Goal: Task Accomplishment & Management: Complete application form

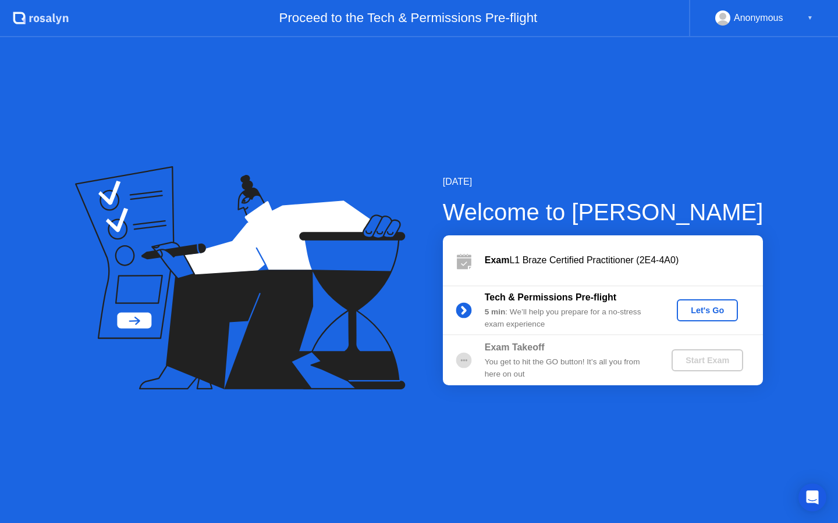
click at [708, 312] on div "Let's Go" at bounding box center [707, 310] width 52 height 9
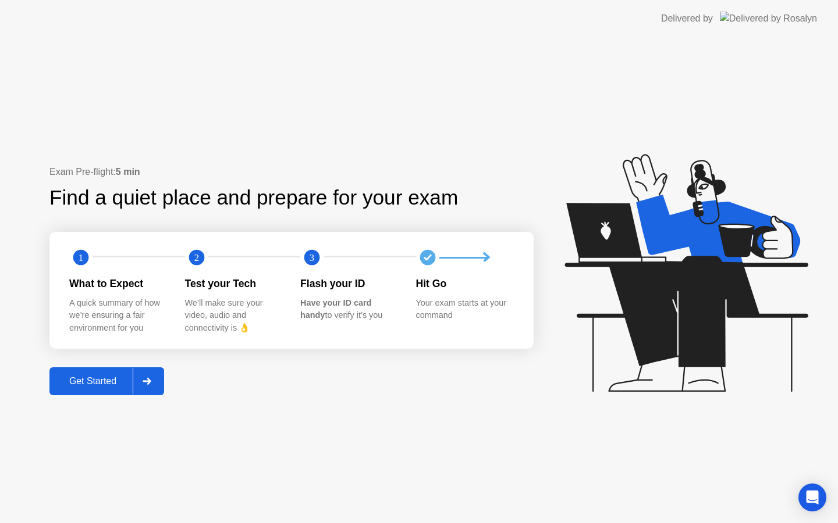
click at [115, 377] on div "Get Started" at bounding box center [93, 381] width 80 height 10
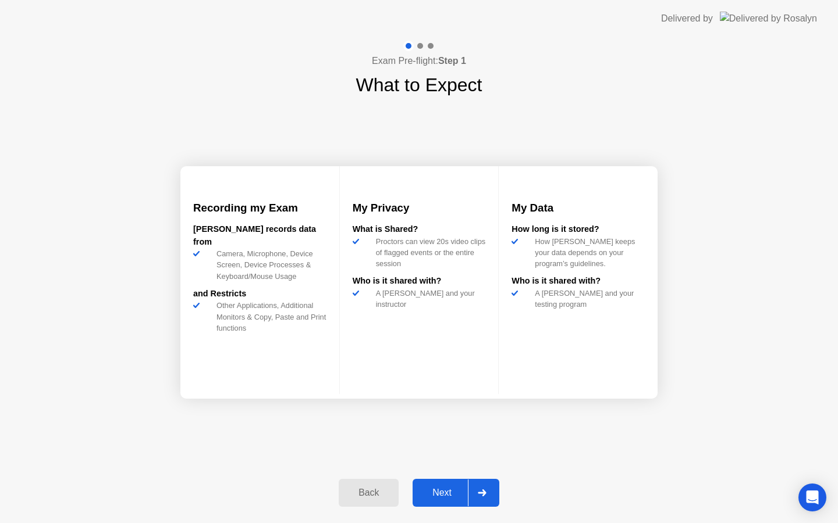
click at [448, 489] on div "Next" at bounding box center [442, 493] width 52 height 10
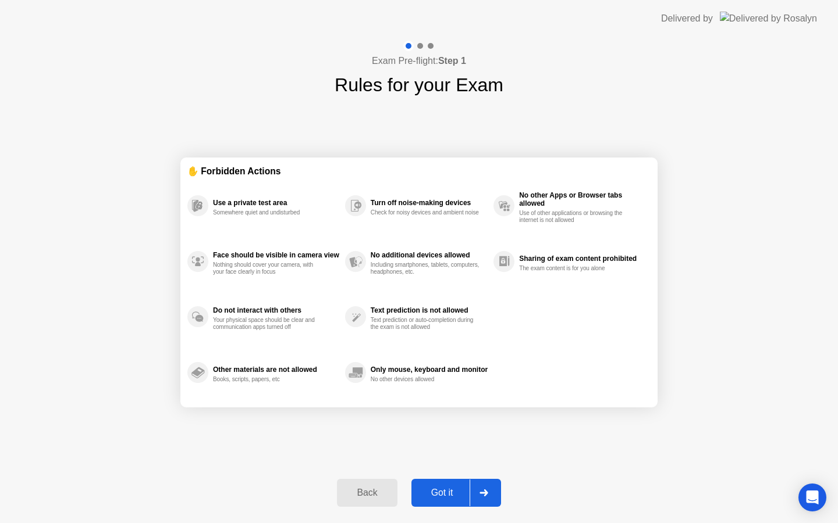
click at [444, 498] on div "Got it" at bounding box center [442, 493] width 55 height 10
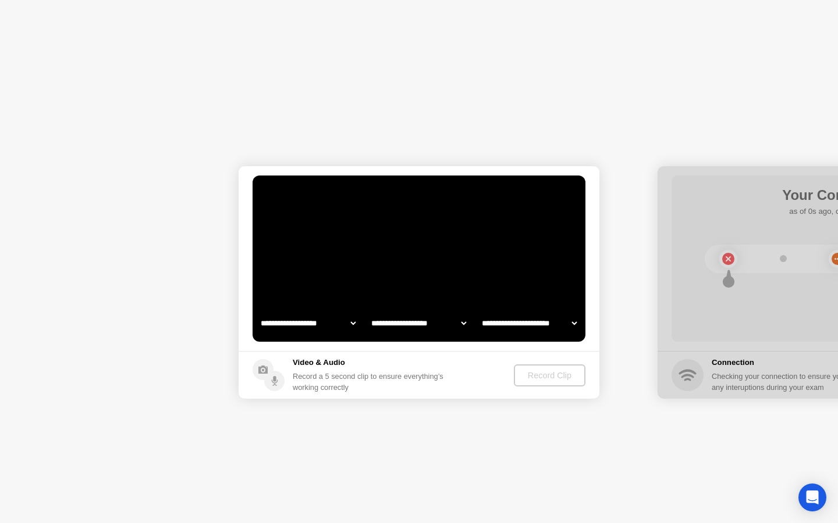
select select "**********"
select select "*******"
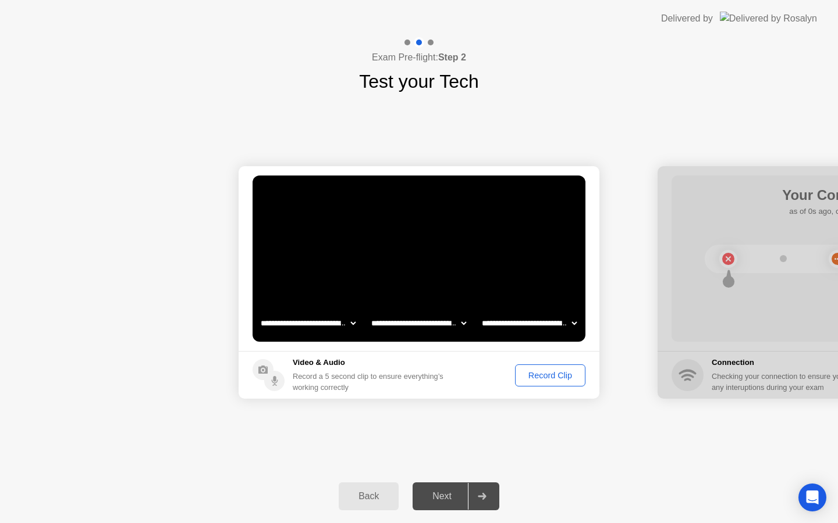
click at [562, 375] on div "Record Clip" at bounding box center [550, 375] width 62 height 9
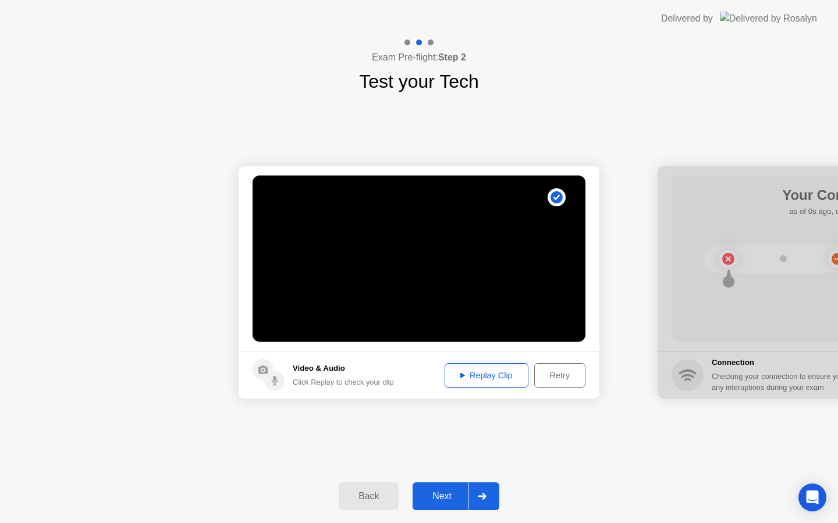
click at [501, 380] on div "Replay Clip" at bounding box center [486, 375] width 76 height 9
click at [456, 502] on div "Next" at bounding box center [442, 496] width 52 height 10
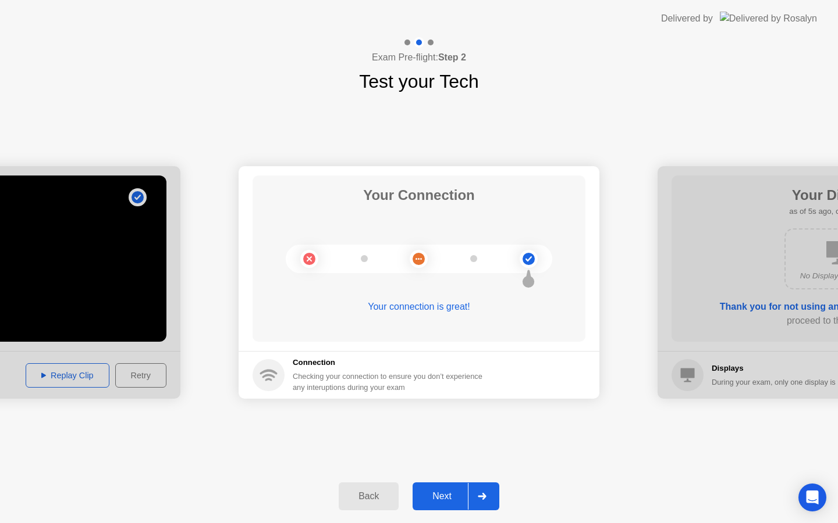
click at [450, 494] on div "Next" at bounding box center [442, 496] width 52 height 10
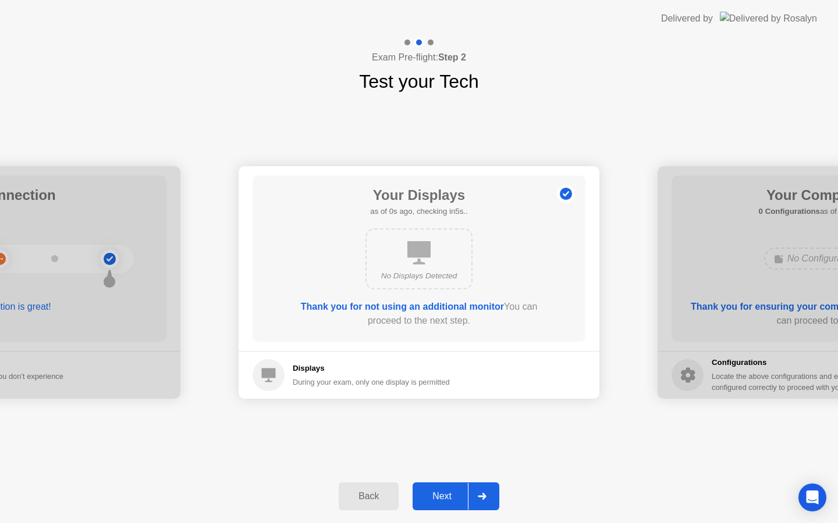
click at [454, 493] on div "Next" at bounding box center [442, 496] width 52 height 10
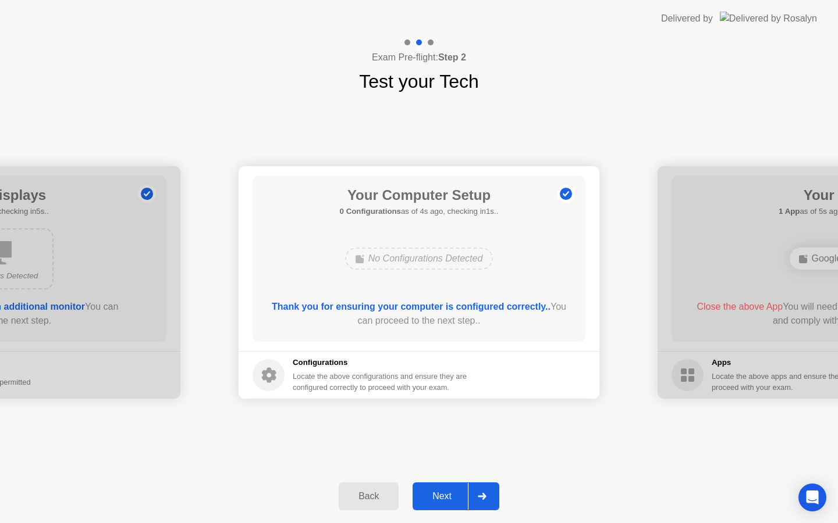
click at [451, 491] on div "Next" at bounding box center [442, 496] width 52 height 10
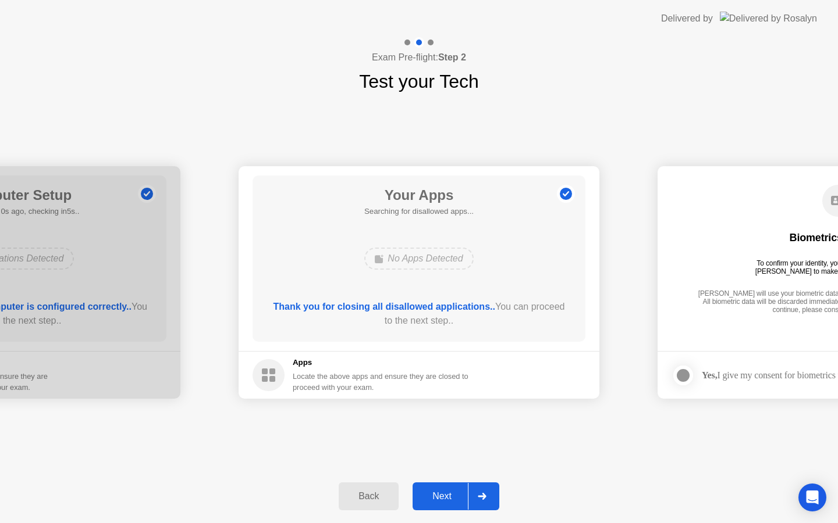
click at [440, 492] on div "Next" at bounding box center [442, 496] width 52 height 10
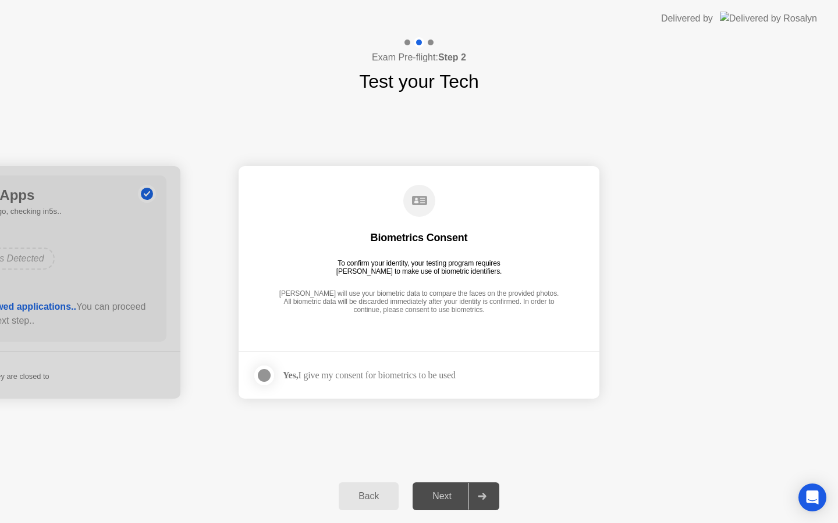
click at [260, 378] on div at bounding box center [264, 376] width 14 height 14
click at [434, 500] on div "Next" at bounding box center [442, 496] width 52 height 10
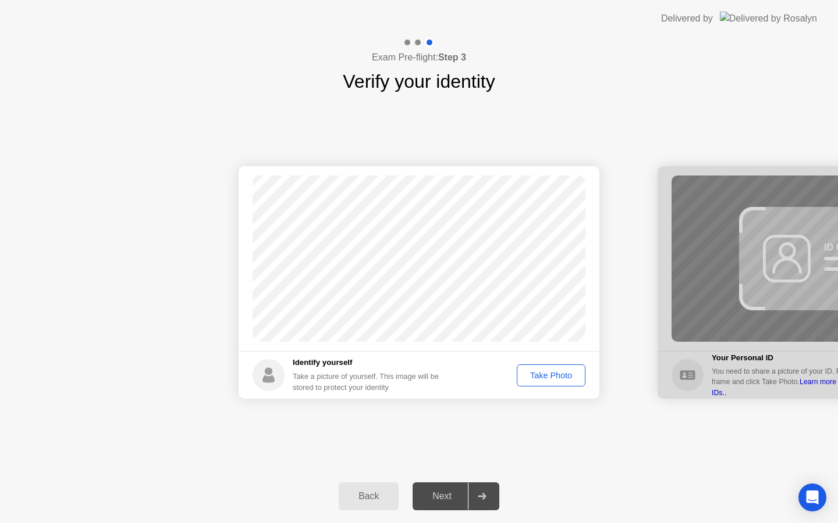
click at [532, 375] on div "Take Photo" at bounding box center [551, 375] width 60 height 9
click at [441, 501] on div "Next" at bounding box center [442, 496] width 52 height 10
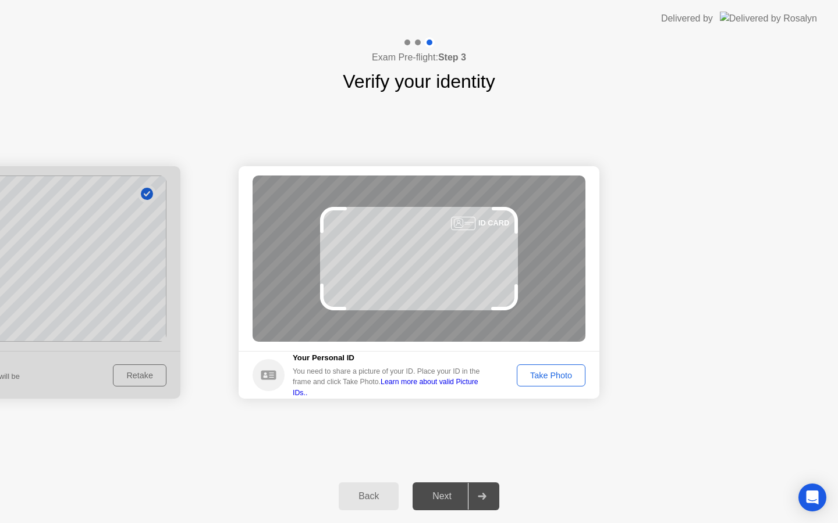
click at [546, 379] on div "Take Photo" at bounding box center [551, 375] width 60 height 9
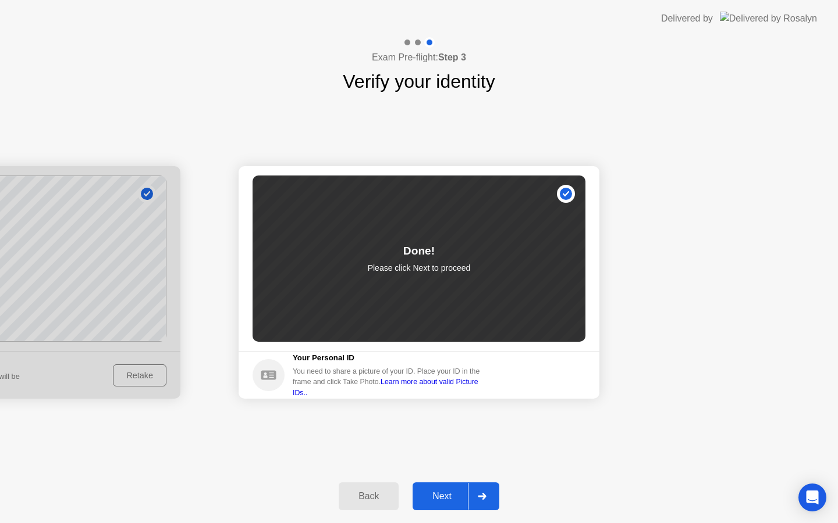
click at [115, 376] on div at bounding box center [0, 282] width 361 height 233
click at [368, 487] on button "Back" at bounding box center [369, 497] width 60 height 28
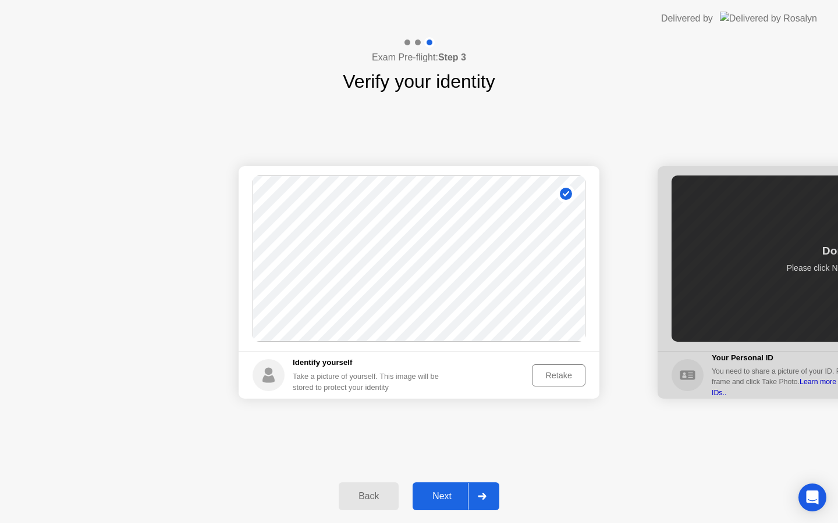
click at [561, 377] on div "Retake" at bounding box center [558, 375] width 45 height 9
click at [561, 377] on div "Take Photo" at bounding box center [551, 375] width 60 height 9
click at [453, 495] on div "Next" at bounding box center [442, 496] width 52 height 10
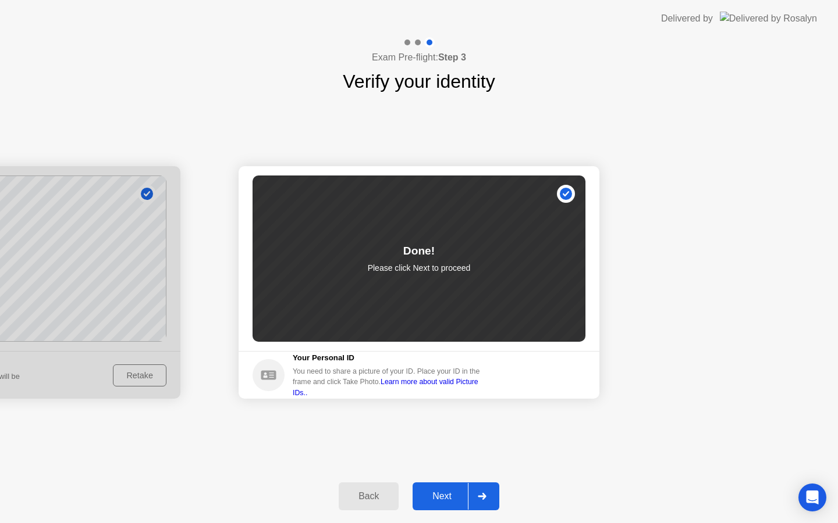
click at [362, 496] on div "Back" at bounding box center [368, 496] width 53 height 10
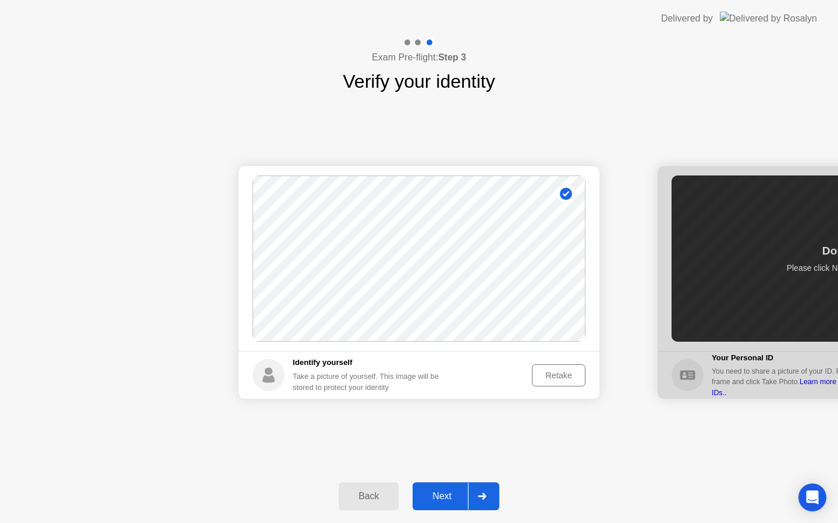
click at [449, 491] on div "Next" at bounding box center [442, 496] width 52 height 10
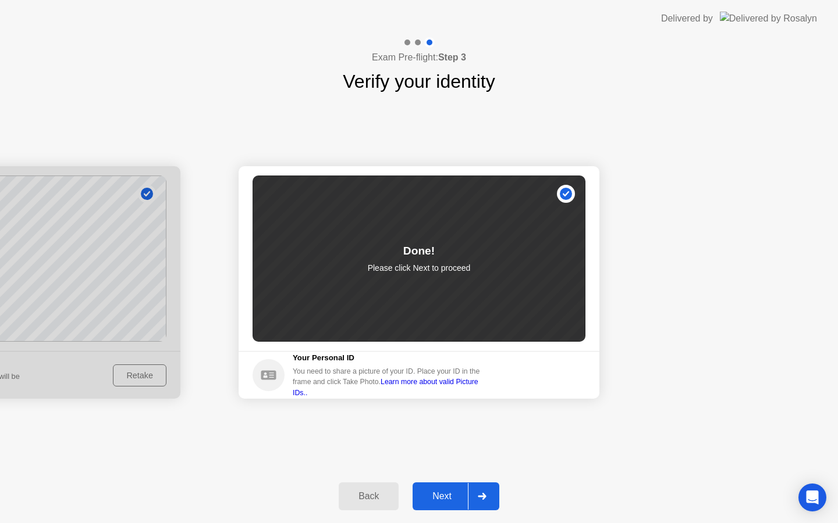
click at [449, 491] on div "Next" at bounding box center [442, 496] width 52 height 10
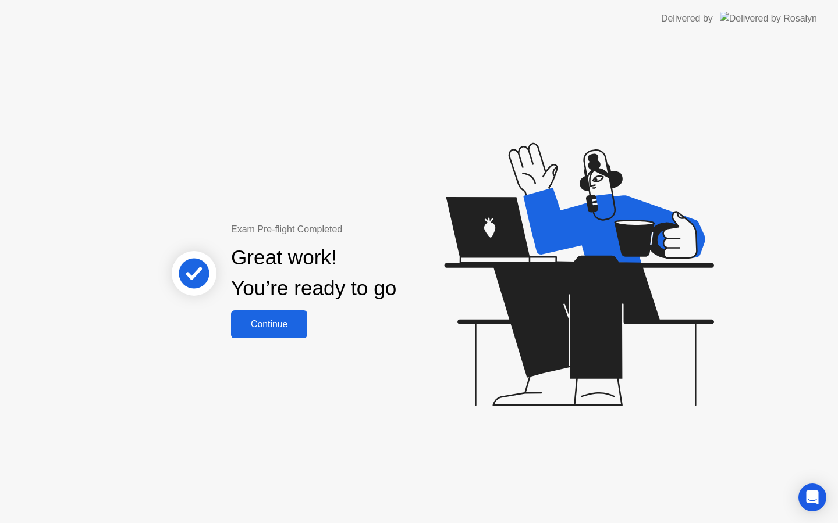
click at [280, 330] on div "Continue" at bounding box center [268, 324] width 69 height 10
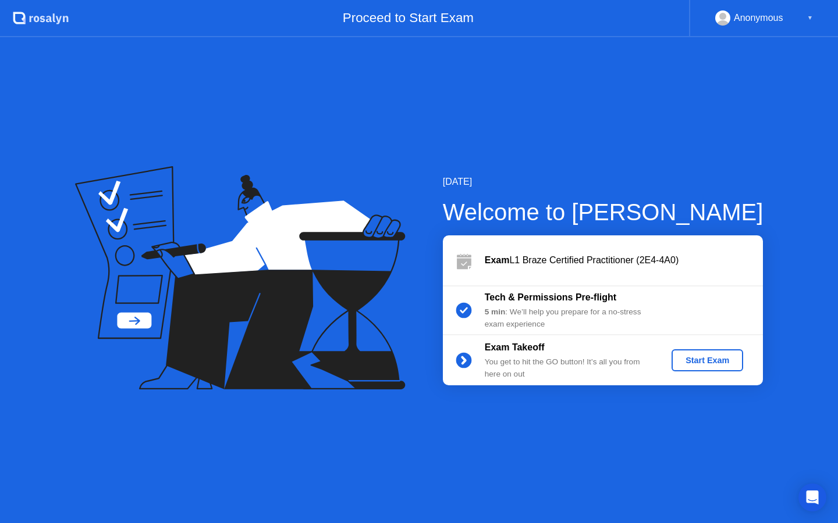
click at [706, 364] on div "Start Exam" at bounding box center [707, 360] width 62 height 9
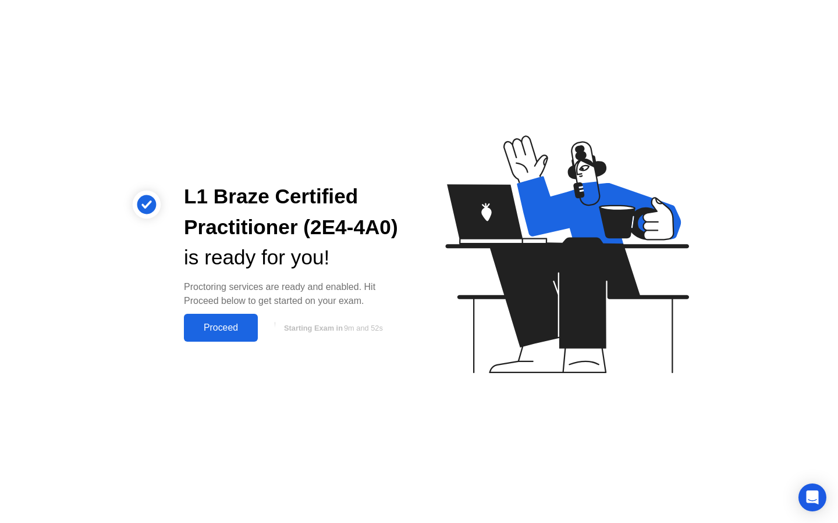
click at [238, 331] on div "Proceed" at bounding box center [220, 328] width 67 height 10
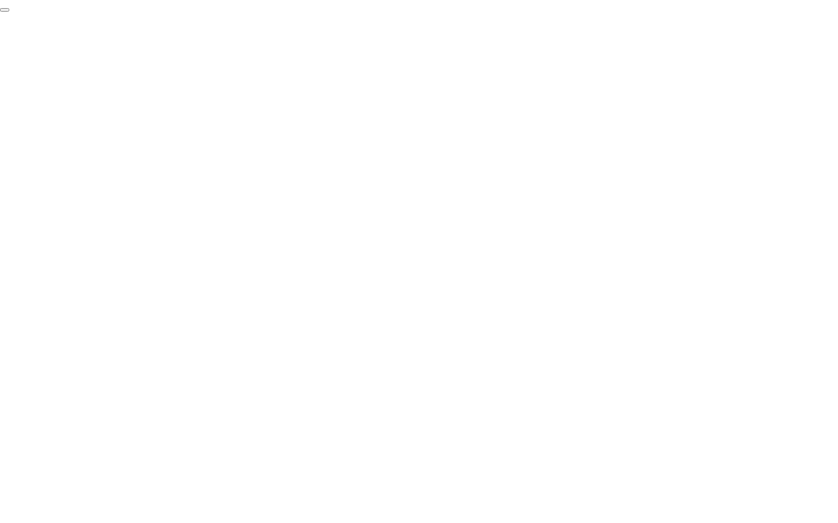
click div "End Proctoring Session"
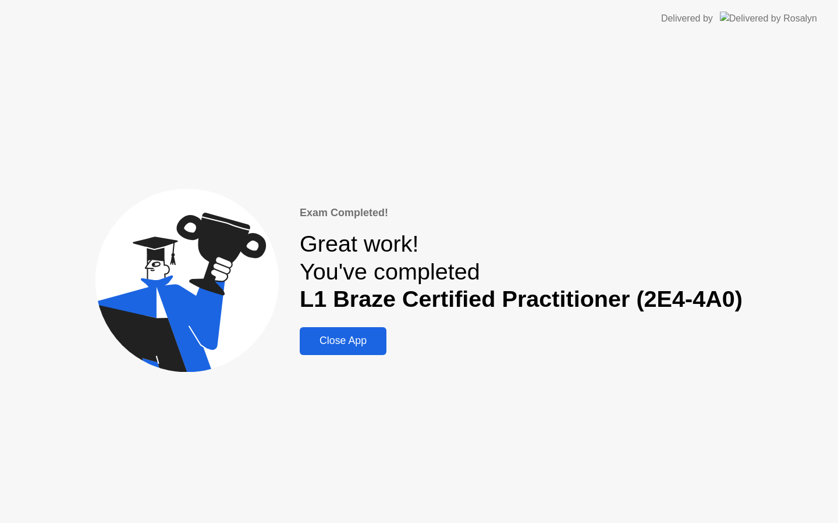
click at [350, 343] on div "Close App" at bounding box center [343, 341] width 80 height 12
